Goal: Task Accomplishment & Management: Complete application form

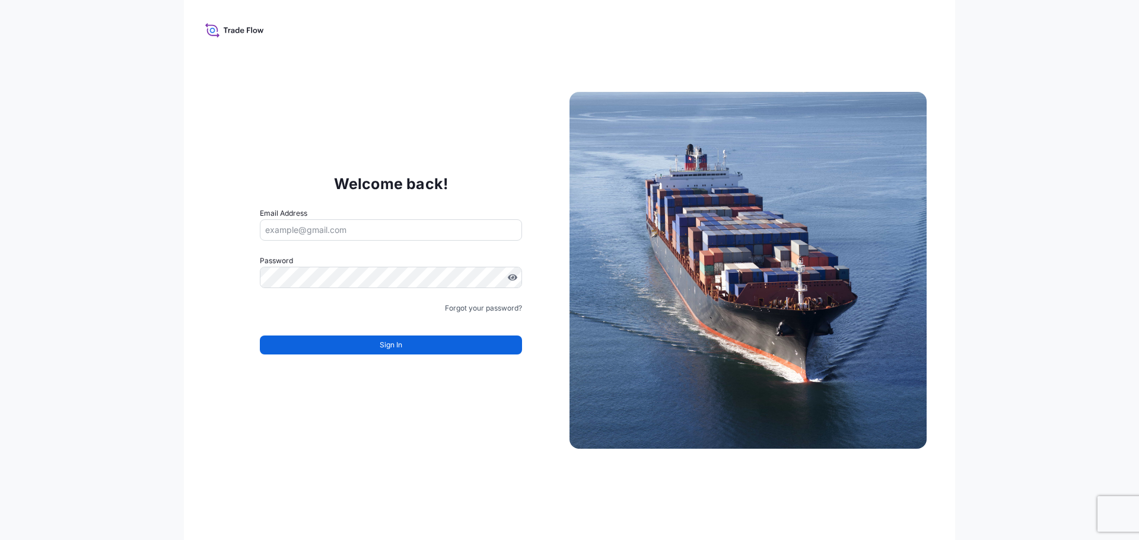
click at [360, 225] on input "Email Address" at bounding box center [391, 229] width 262 height 21
type input "[PERSON_NAME][EMAIL_ADDRESS][PERSON_NAME][DOMAIN_NAME]"
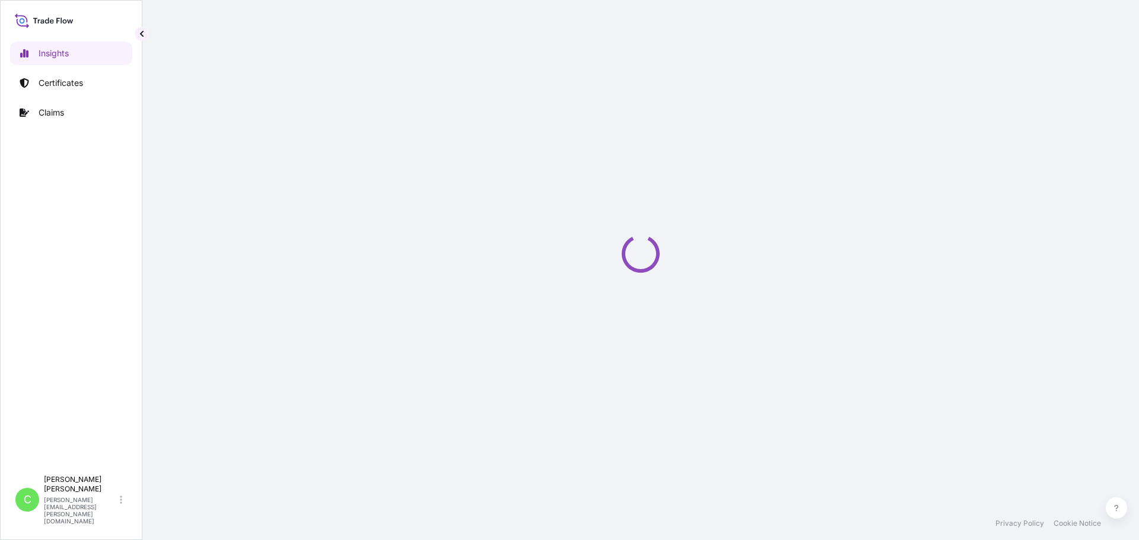
select select "2025"
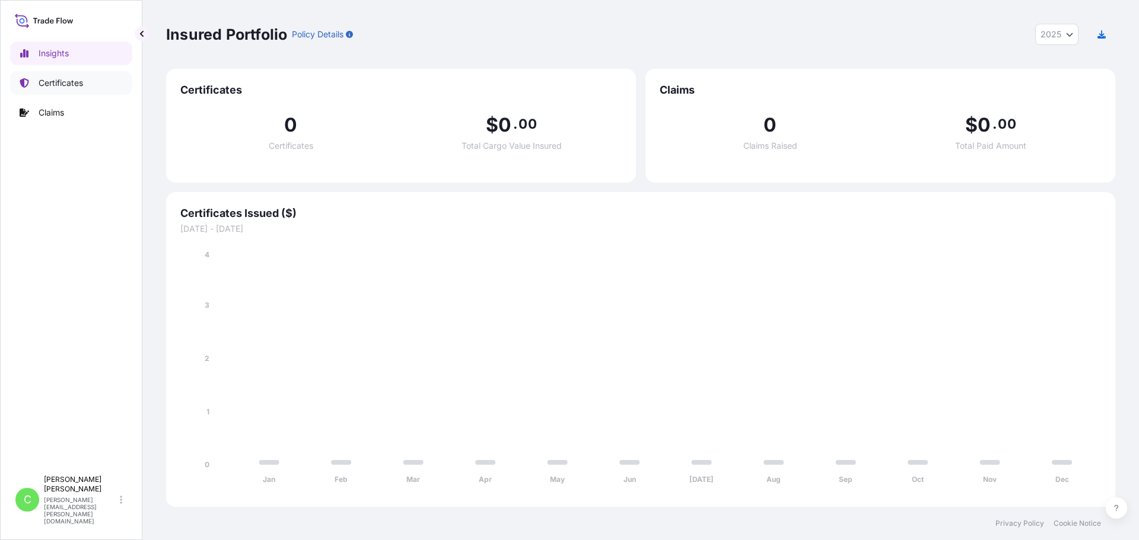
click at [71, 82] on p "Certificates" at bounding box center [61, 83] width 44 height 12
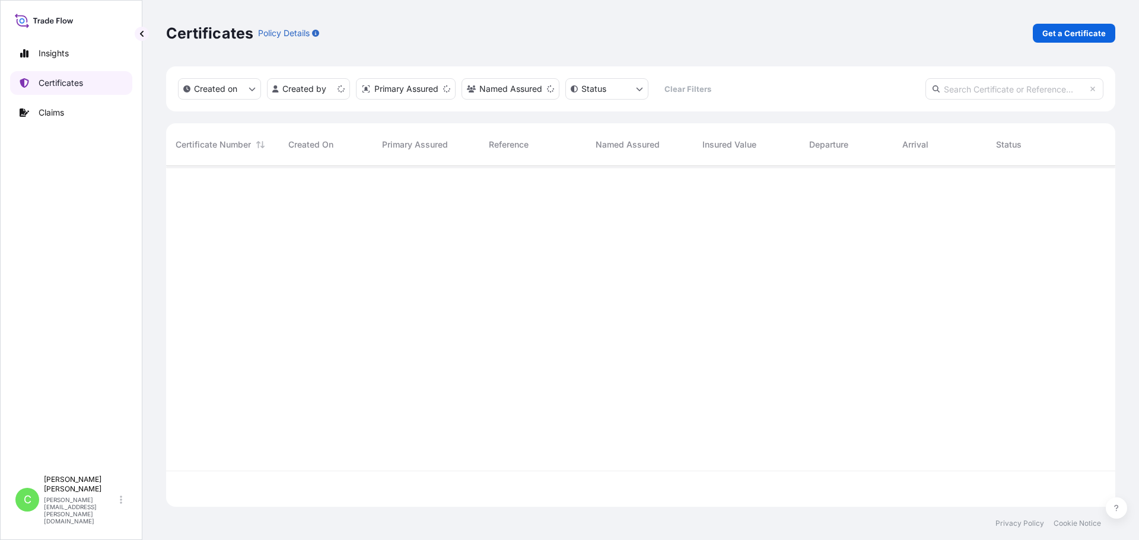
scroll to position [339, 940]
click at [1079, 30] on p "Get a Certificate" at bounding box center [1073, 33] width 63 height 12
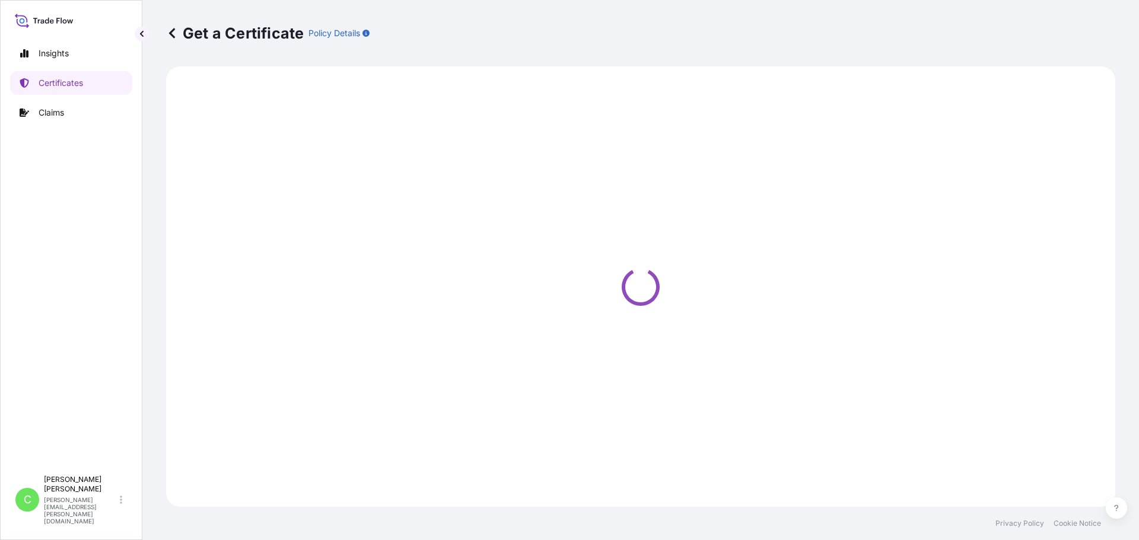
select select "Sea"
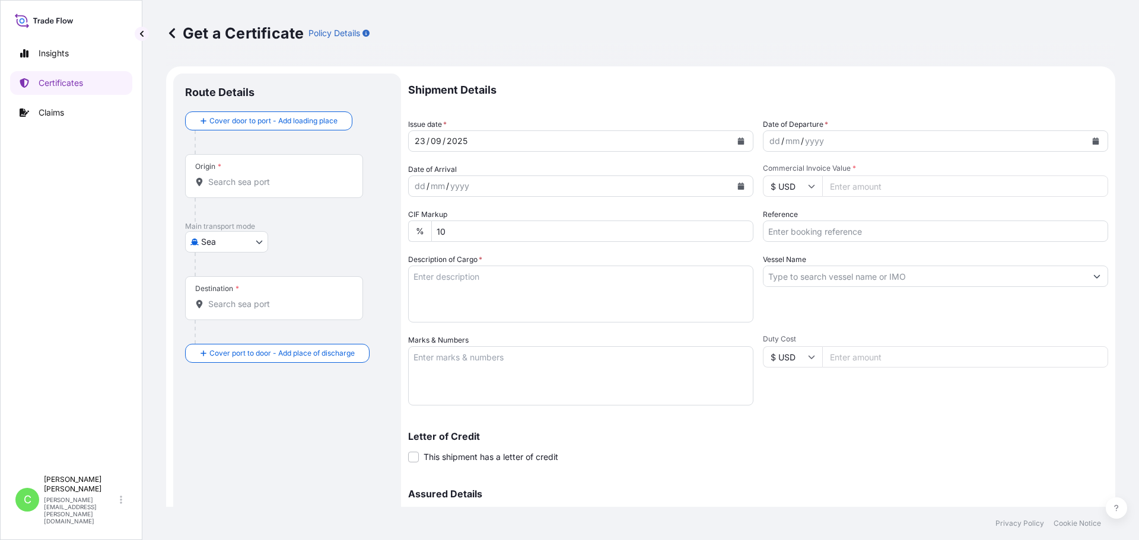
click at [499, 61] on div "Get a Certificate Policy Details" at bounding box center [640, 33] width 949 height 66
click at [756, 134] on div "Shipment Details Issue date * 23 / 09 / 2025 Date of Departure * dd / mm / yyyy…" at bounding box center [758, 334] width 700 height 520
click at [740, 144] on button "Calendar" at bounding box center [740, 141] width 19 height 19
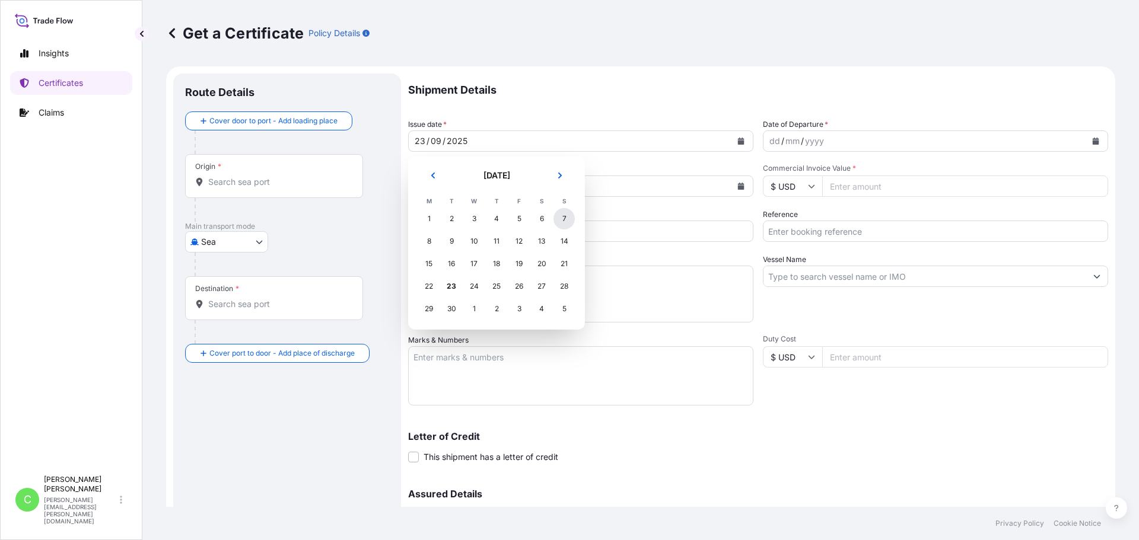
click at [563, 218] on div "7" at bounding box center [563, 218] width 21 height 21
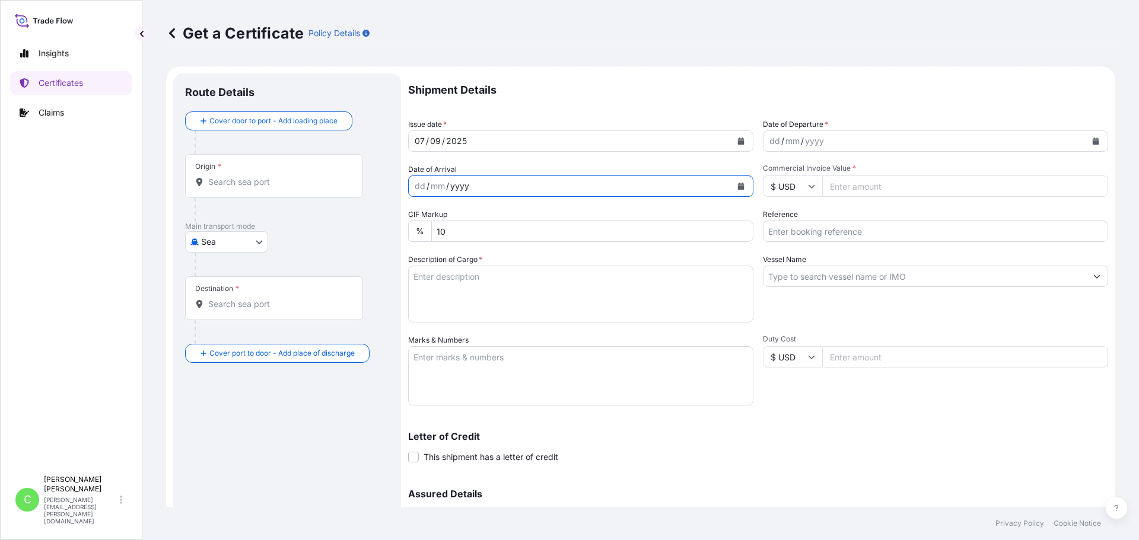
click at [463, 187] on div "yyyy" at bounding box center [459, 186] width 21 height 14
click at [738, 184] on icon "Calendar" at bounding box center [741, 186] width 7 height 7
click at [476, 39] on div "Get a Certificate Policy Details" at bounding box center [640, 33] width 949 height 19
click at [539, 72] on form "Route Details Cover door to port - Add loading place Place of loading Road / In…" at bounding box center [640, 350] width 949 height 568
click at [562, 74] on form "Route Details Cover door to port - Add loading place Place of loading Road / In…" at bounding box center [640, 350] width 949 height 568
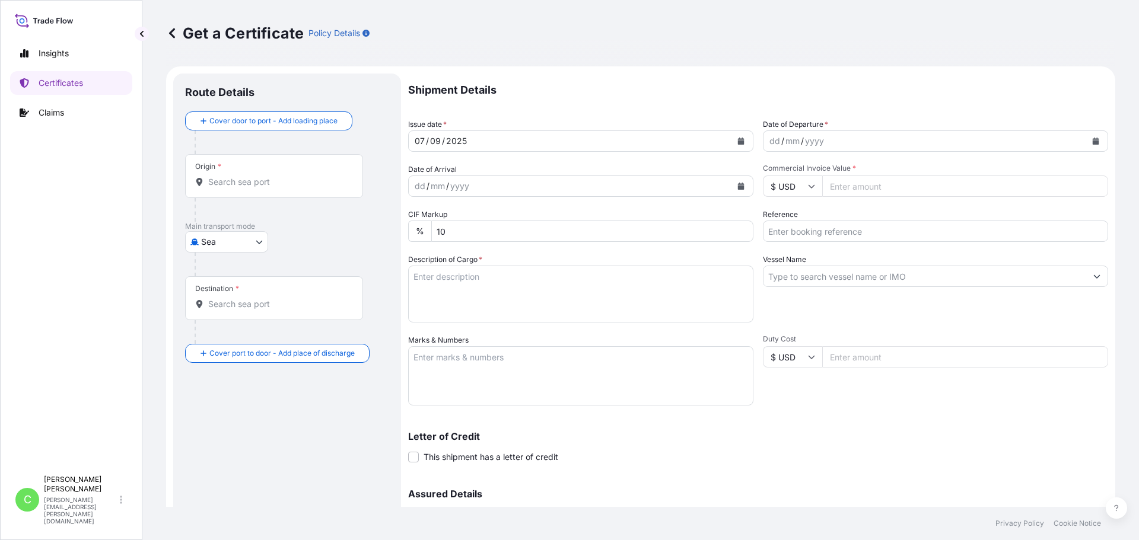
drag, startPoint x: 731, startPoint y: 87, endPoint x: 737, endPoint y: 90, distance: 7.2
click at [731, 87] on p "Shipment Details" at bounding box center [758, 90] width 700 height 33
click at [745, 87] on p "Shipment Details" at bounding box center [758, 90] width 700 height 33
click at [738, 75] on p "Shipment Details" at bounding box center [758, 90] width 700 height 33
click at [589, 80] on p "Shipment Details" at bounding box center [758, 90] width 700 height 33
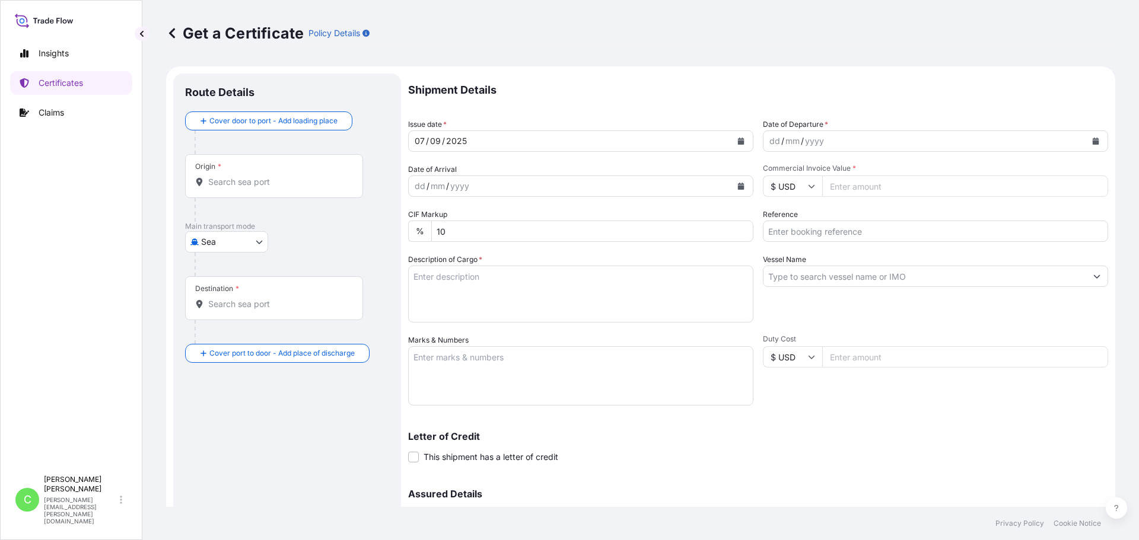
click at [636, 60] on div "Get a Certificate Policy Details" at bounding box center [640, 33] width 949 height 66
click at [1092, 142] on icon "Calendar" at bounding box center [1095, 141] width 7 height 7
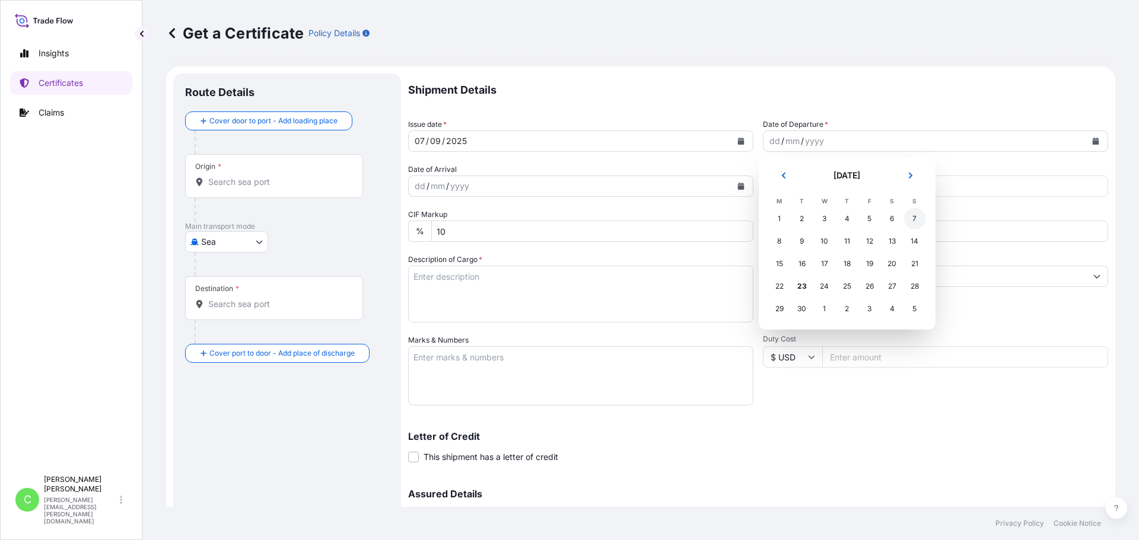
click at [911, 216] on div "7" at bounding box center [914, 218] width 21 height 21
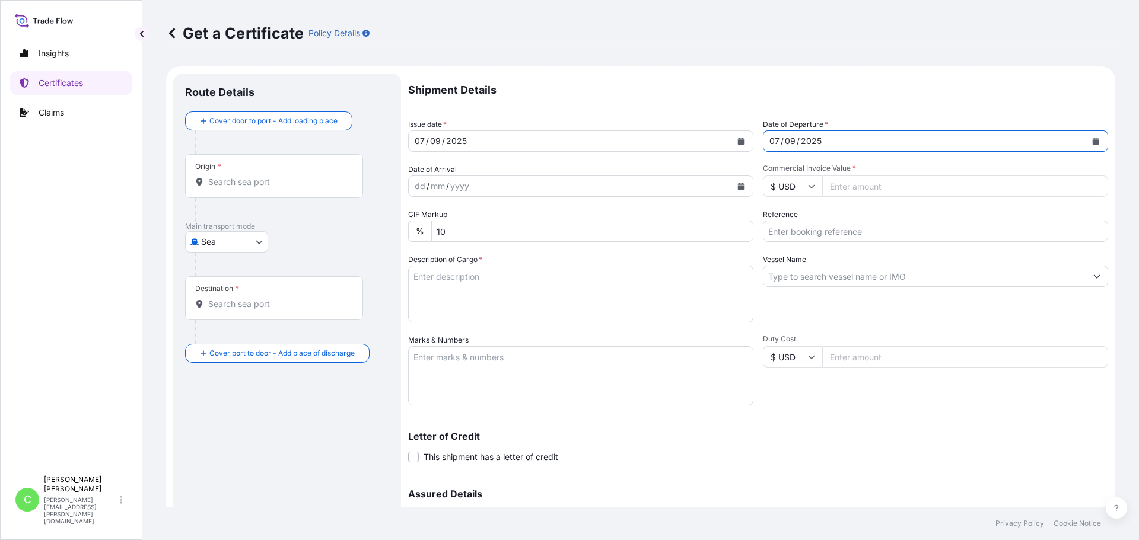
click at [806, 93] on p "Shipment Details" at bounding box center [758, 90] width 700 height 33
click at [743, 84] on p "Shipment Details" at bounding box center [758, 90] width 700 height 33
click at [872, 190] on input "Commercial Invoice Value *" at bounding box center [965, 186] width 286 height 21
click at [872, 186] on input "Commercial Invoice Value *" at bounding box center [965, 186] width 286 height 21
click at [664, 95] on p "Shipment Details" at bounding box center [758, 90] width 700 height 33
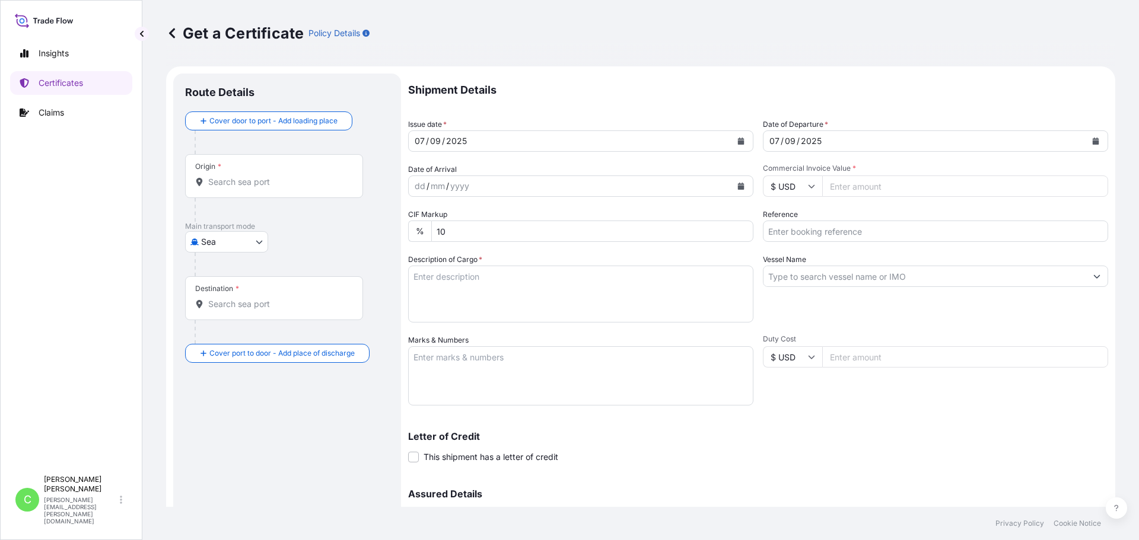
click at [384, 250] on div "Sea Air Road Sea" at bounding box center [287, 241] width 204 height 21
click at [594, 81] on p "Shipment Details" at bounding box center [758, 90] width 700 height 33
click at [292, 498] on div "Route Details Cover door to port - Add loading place Place of loading Road / In…" at bounding box center [287, 350] width 204 height 530
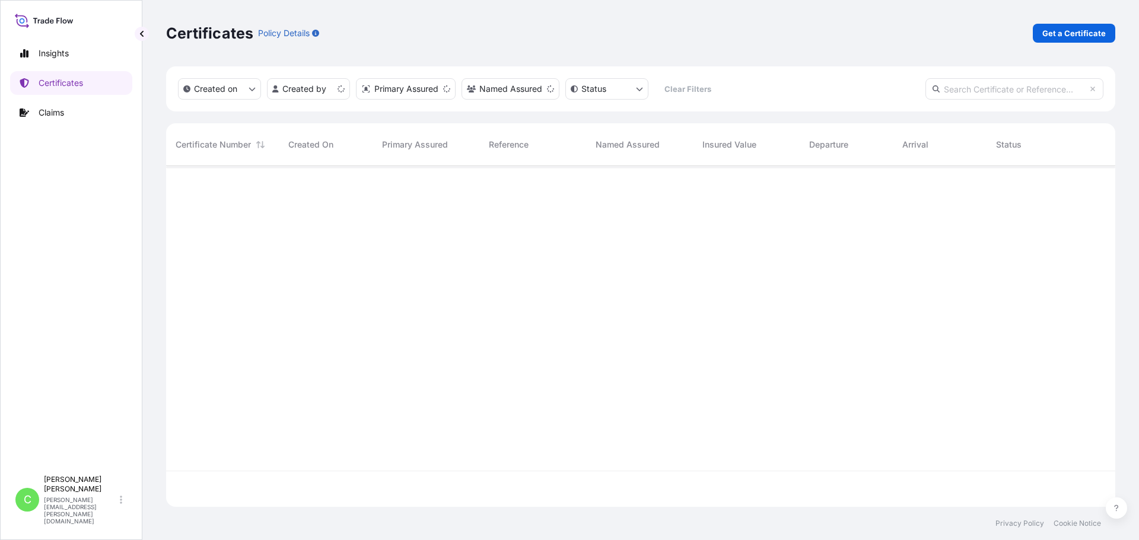
scroll to position [339, 940]
select select "Sea"
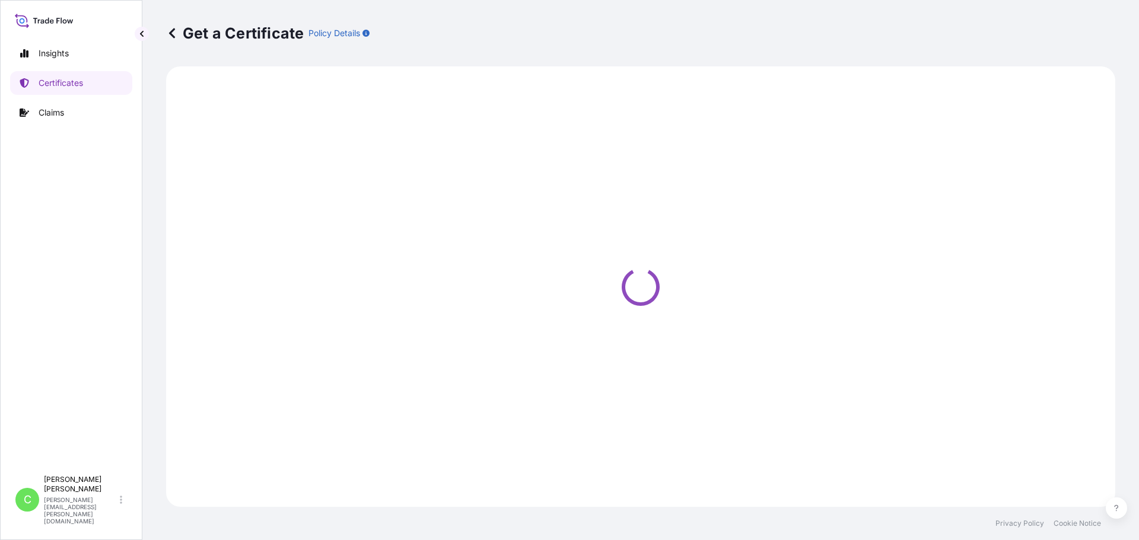
select select "Sea"
